Goal: Task Accomplishment & Management: Manage account settings

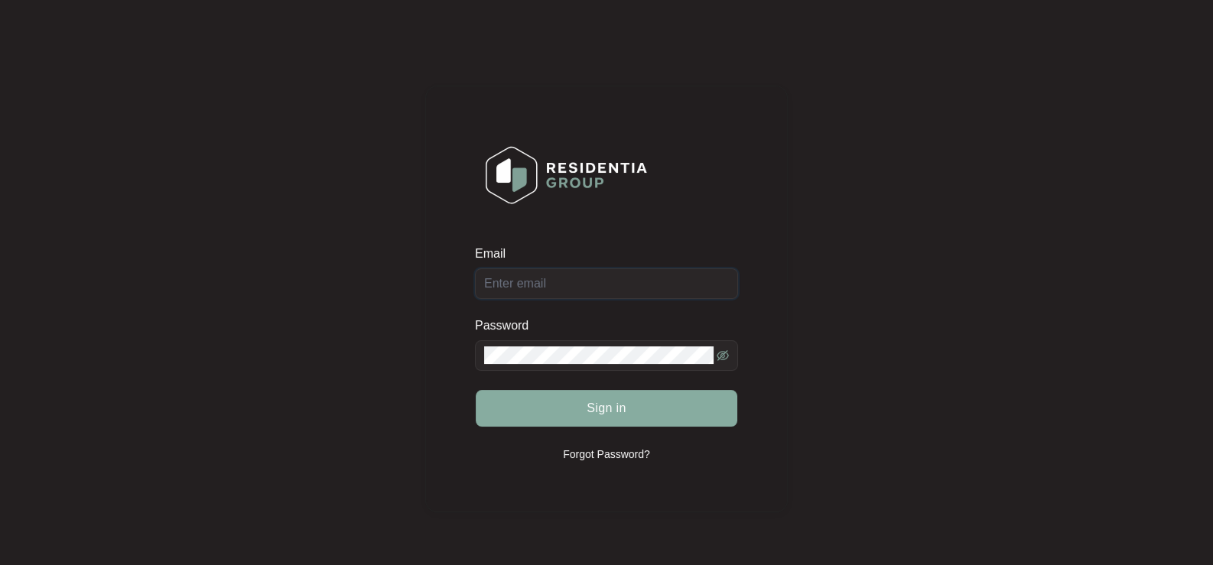
type input "[EMAIL_ADDRESS][DOMAIN_NAME]"
click at [648, 412] on button "Sign in" at bounding box center [606, 408] width 261 height 37
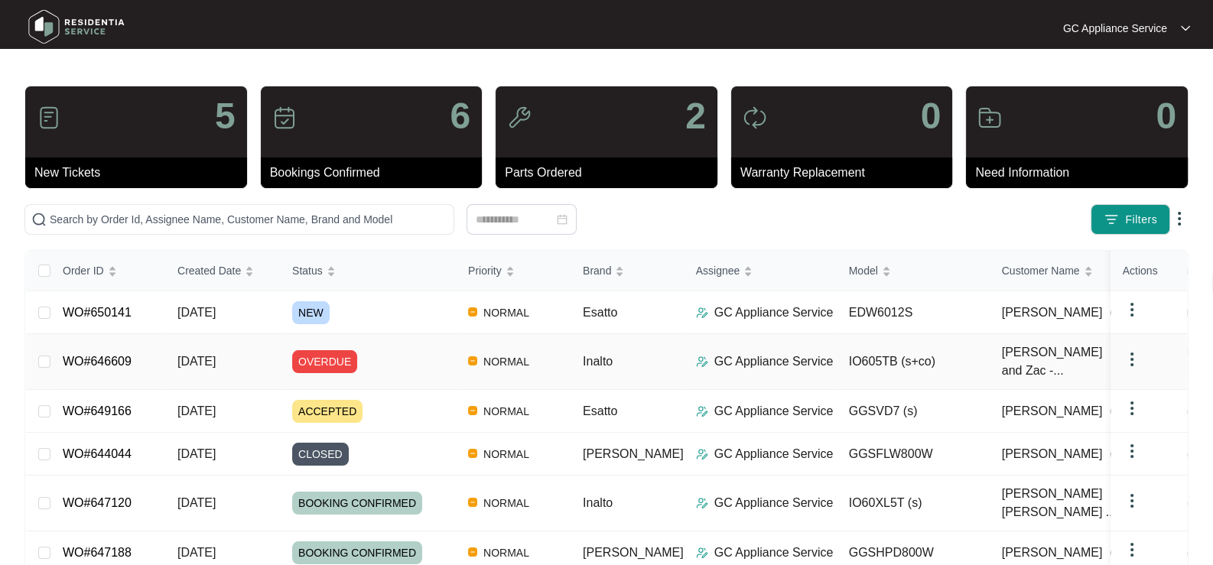
click at [323, 361] on span "OVERDUE" at bounding box center [324, 361] width 65 height 23
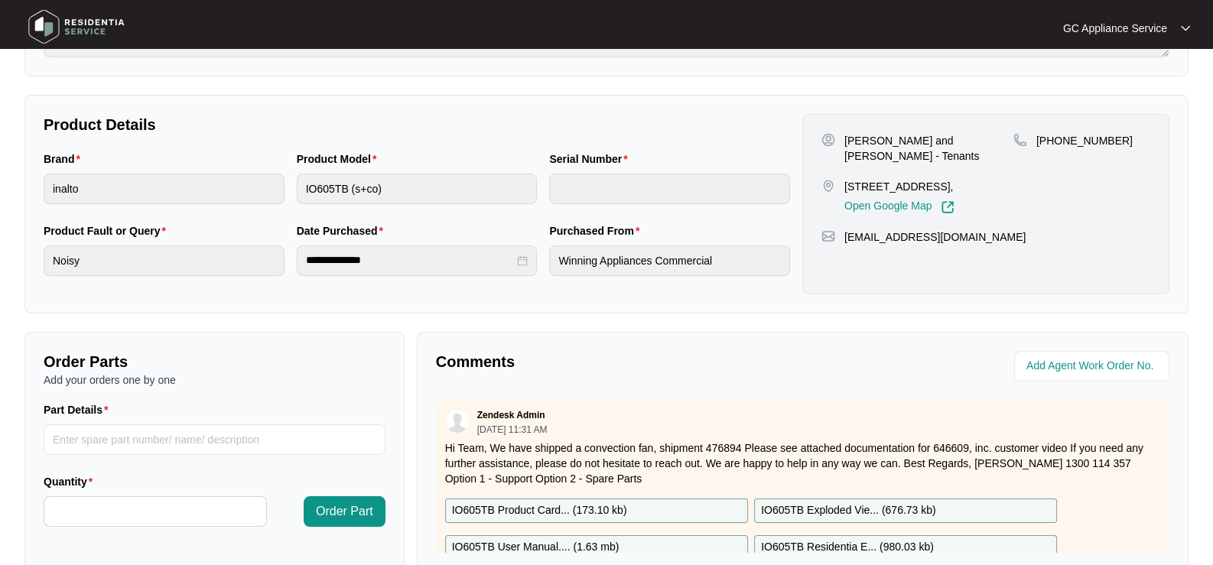
scroll to position [381, 0]
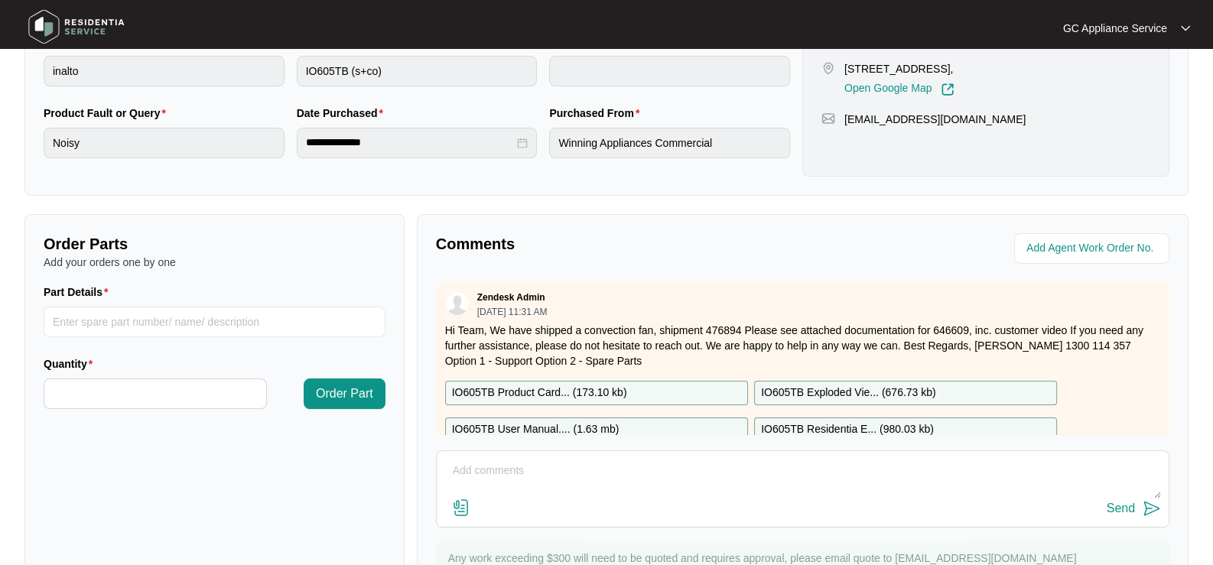
click at [479, 472] on textarea at bounding box center [802, 479] width 716 height 40
type textarea "8/10 left message to call back and also sent text tcb"
click at [1121, 514] on button "Send" at bounding box center [1133, 508] width 54 height 21
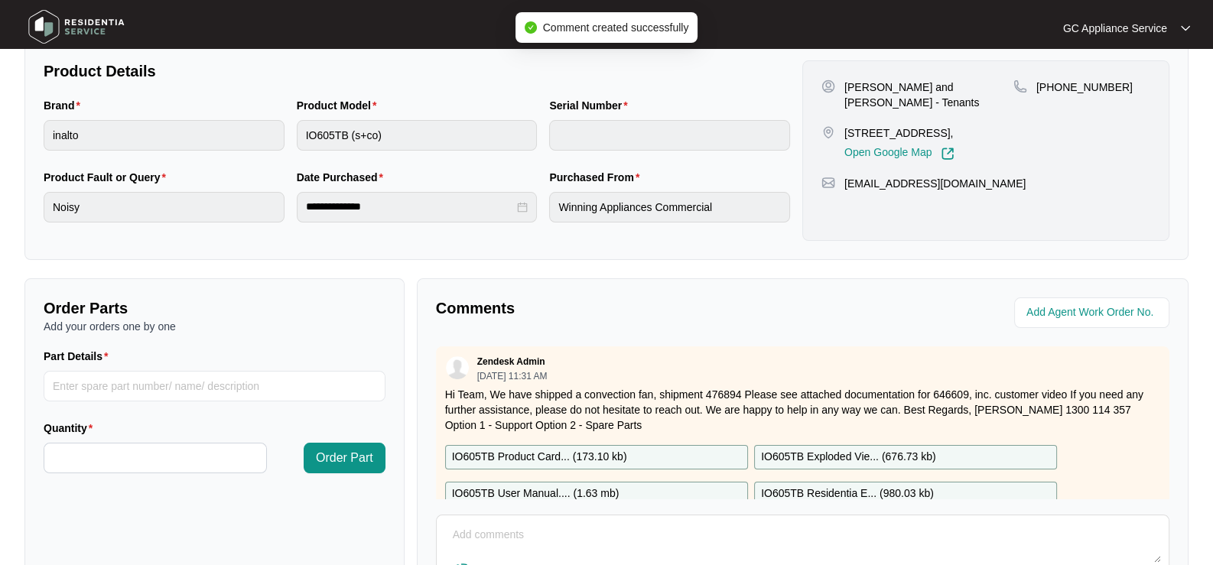
scroll to position [0, 0]
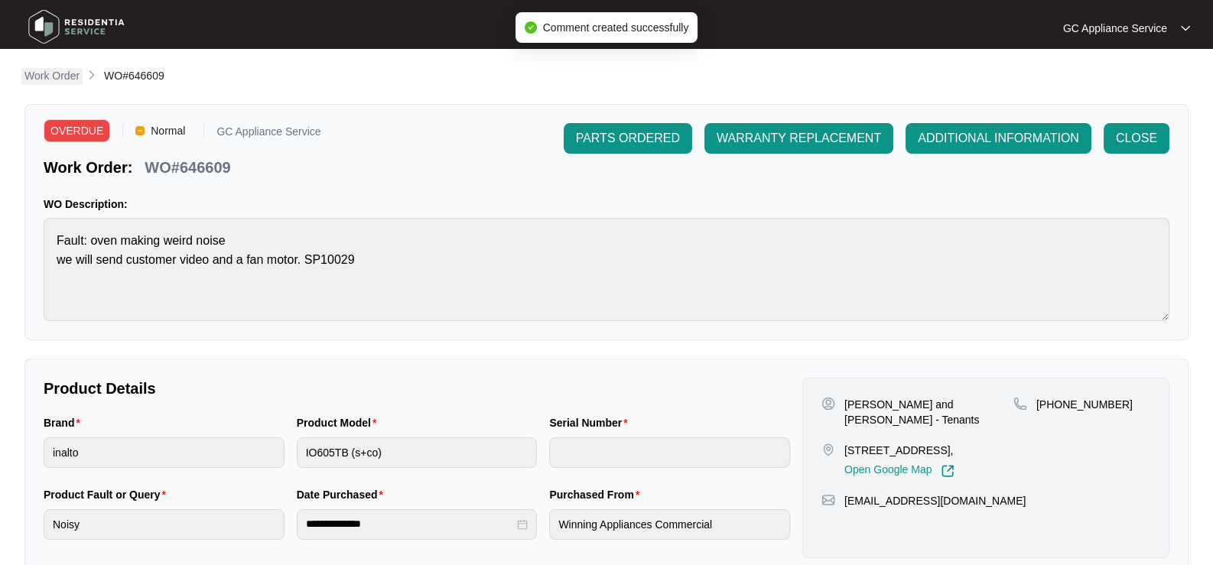
click at [44, 76] on p "Work Order" at bounding box center [51, 75] width 55 height 15
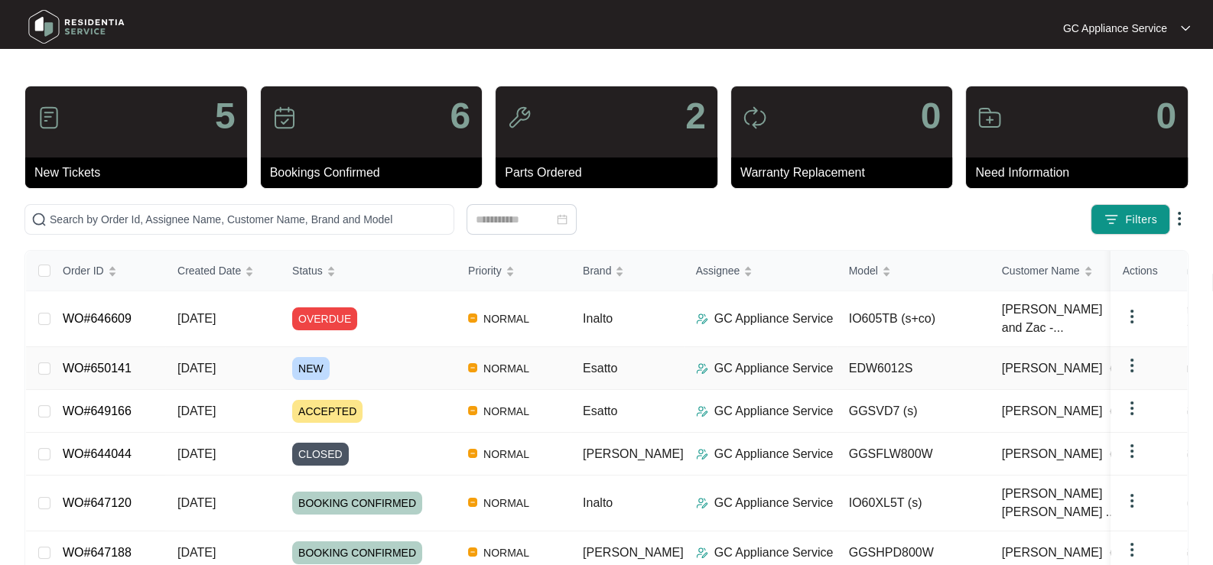
click at [308, 366] on span "NEW" at bounding box center [310, 368] width 37 height 23
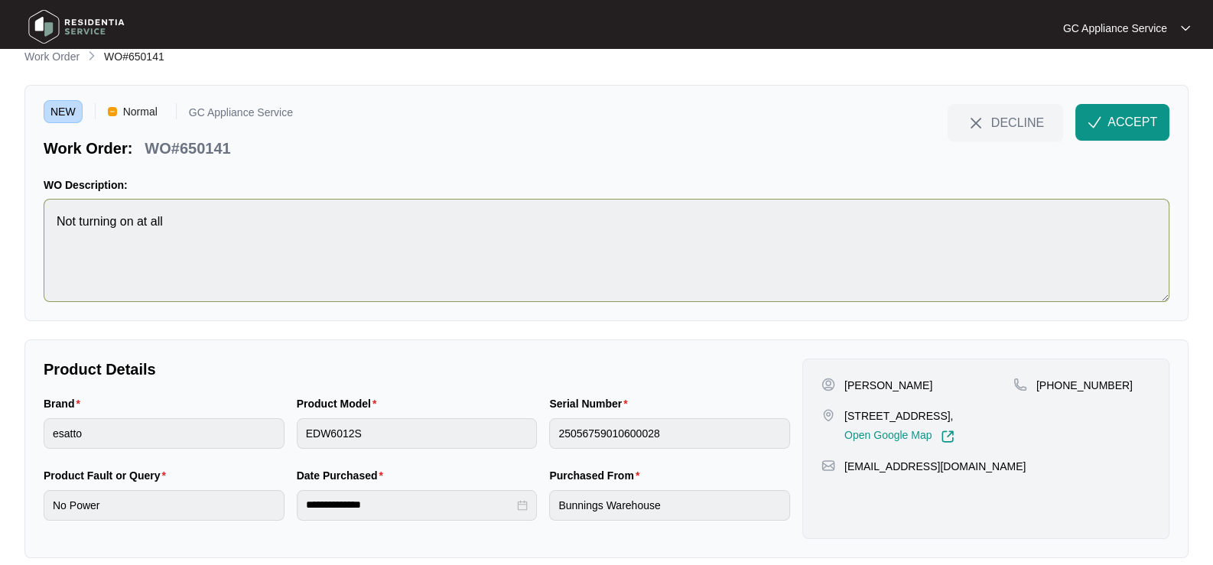
scroll to position [35, 0]
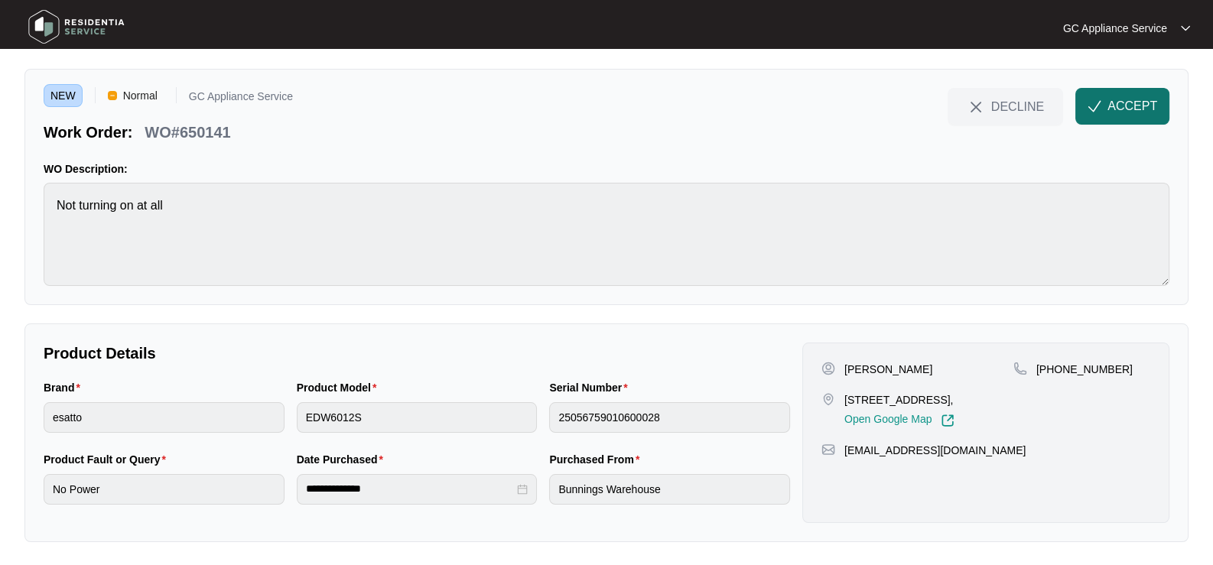
click at [1109, 123] on button "ACCEPT" at bounding box center [1122, 106] width 94 height 37
